Goal: Information Seeking & Learning: Learn about a topic

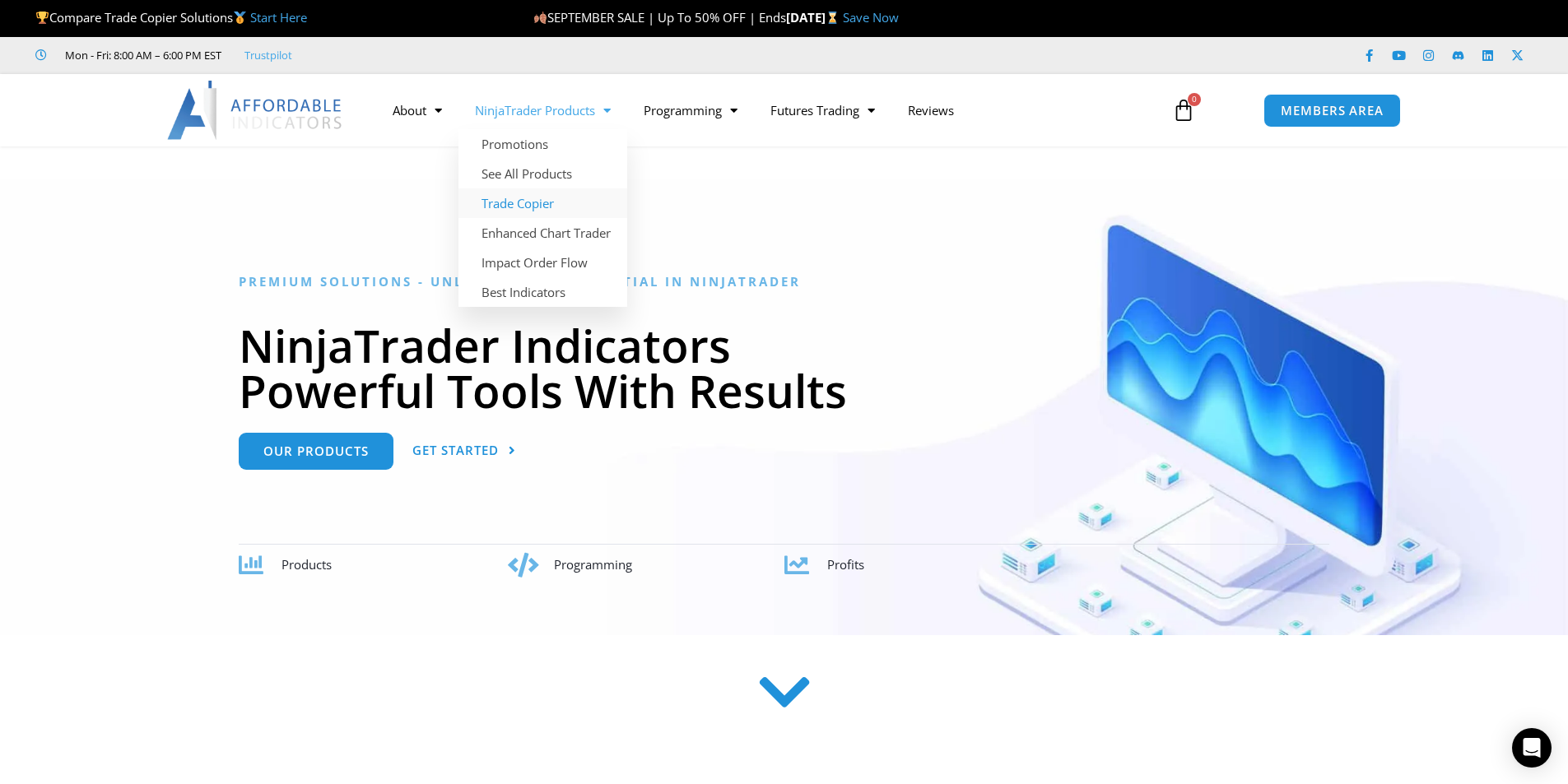
click at [536, 200] on link "Trade Copier" at bounding box center [543, 202] width 169 height 29
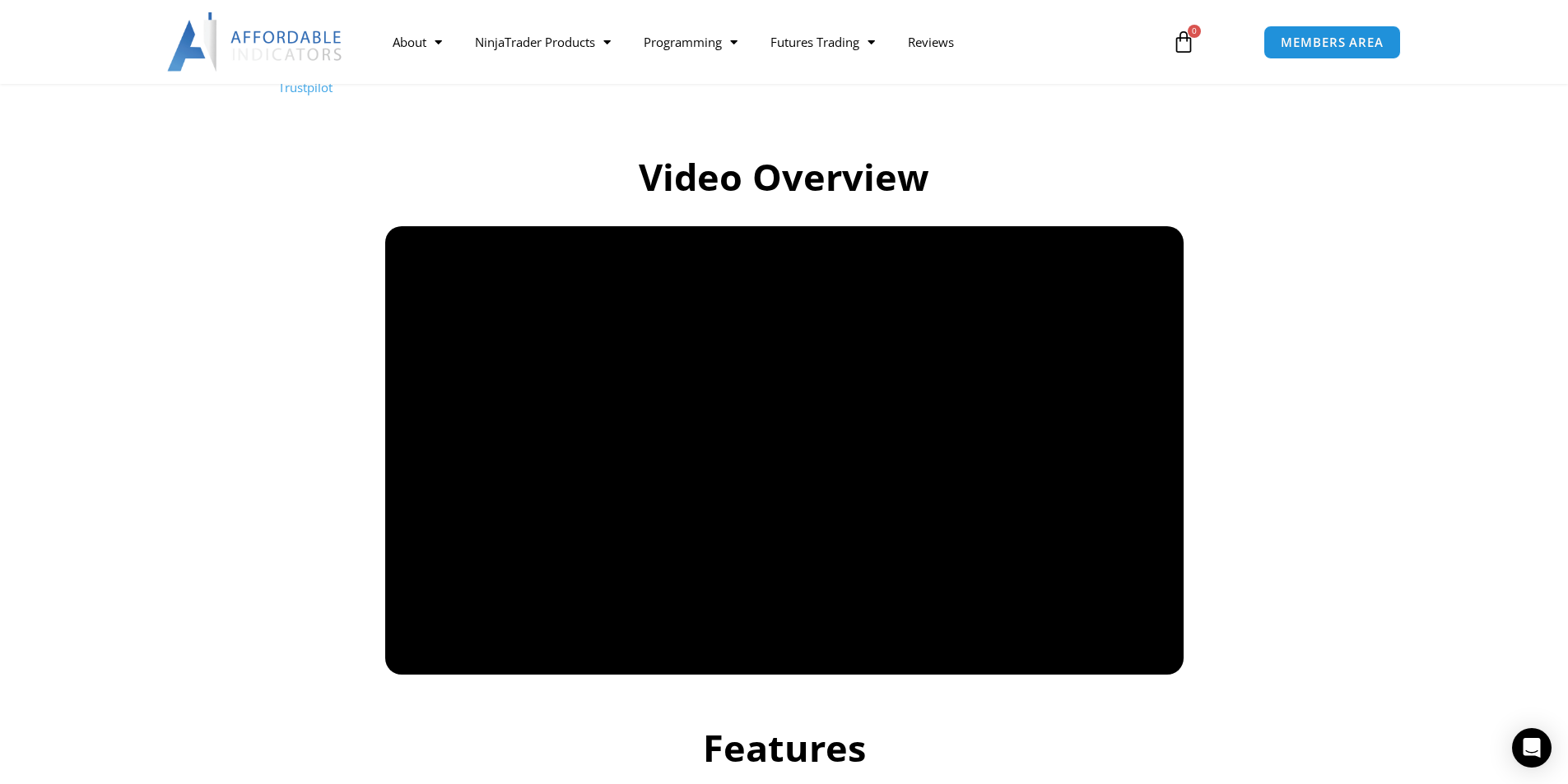
scroll to position [987, 0]
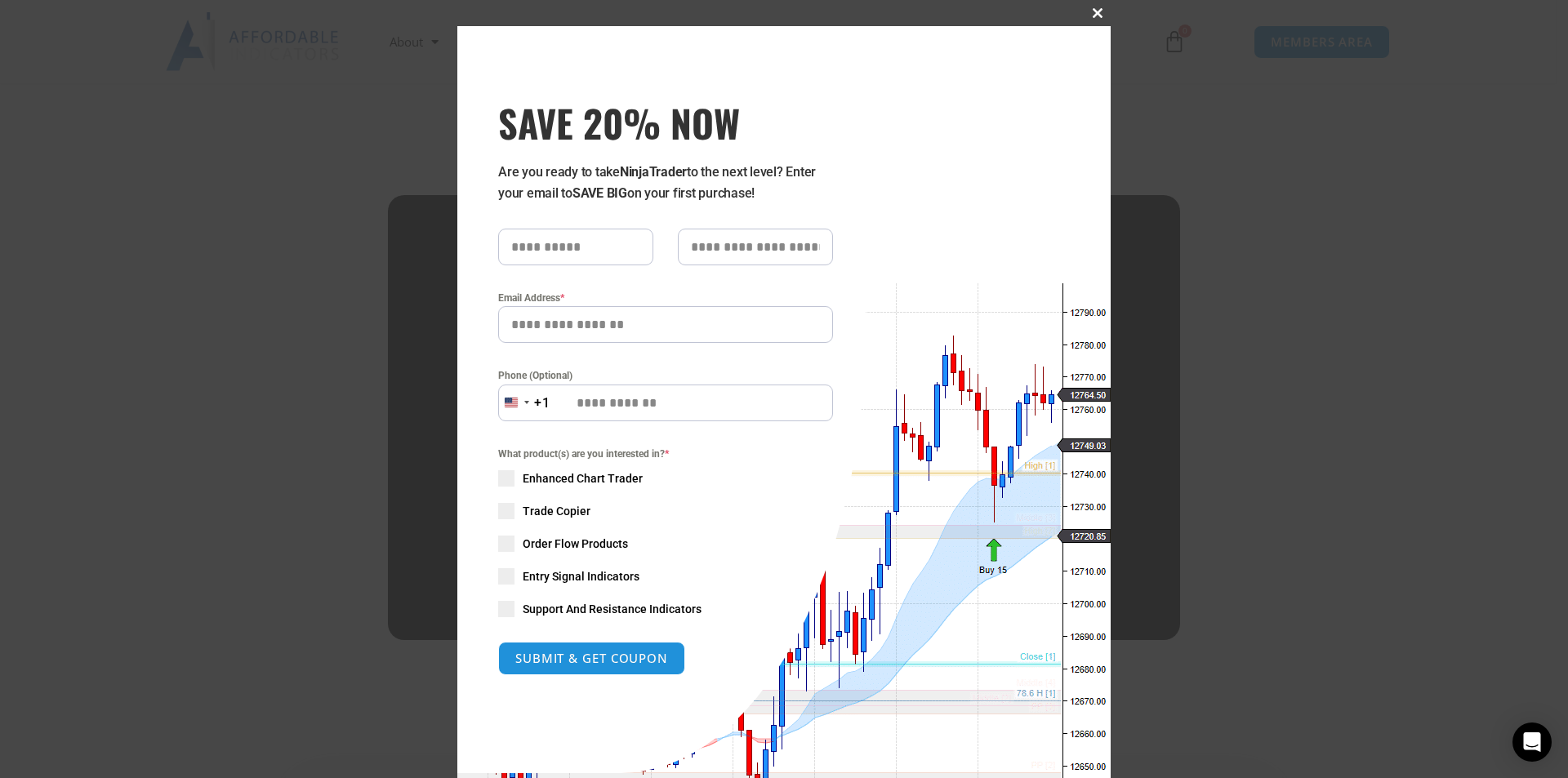
click at [1085, 12] on span "SAVE 20% NOW popup" at bounding box center [1098, 12] width 26 height 10
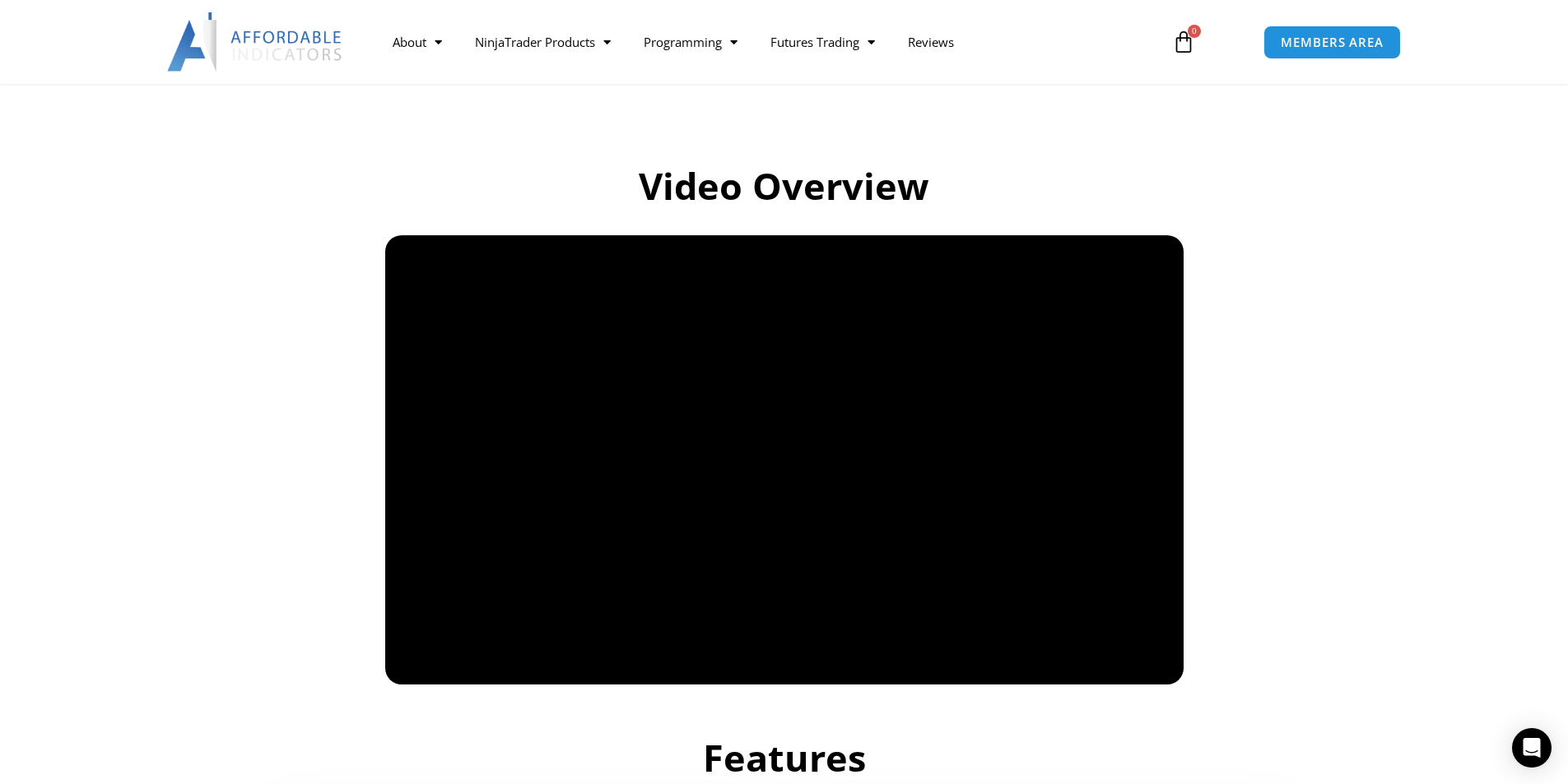
scroll to position [1070, 0]
